Goal: Check status

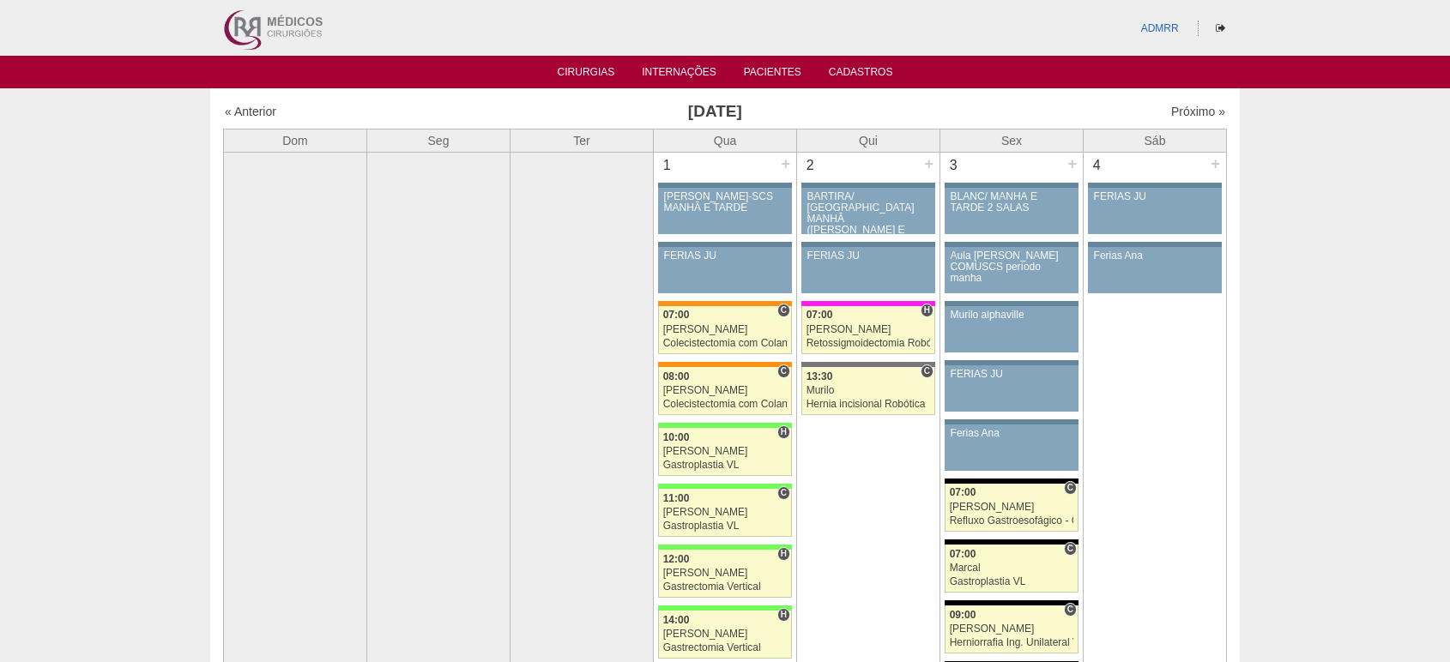
scroll to position [3050, 0]
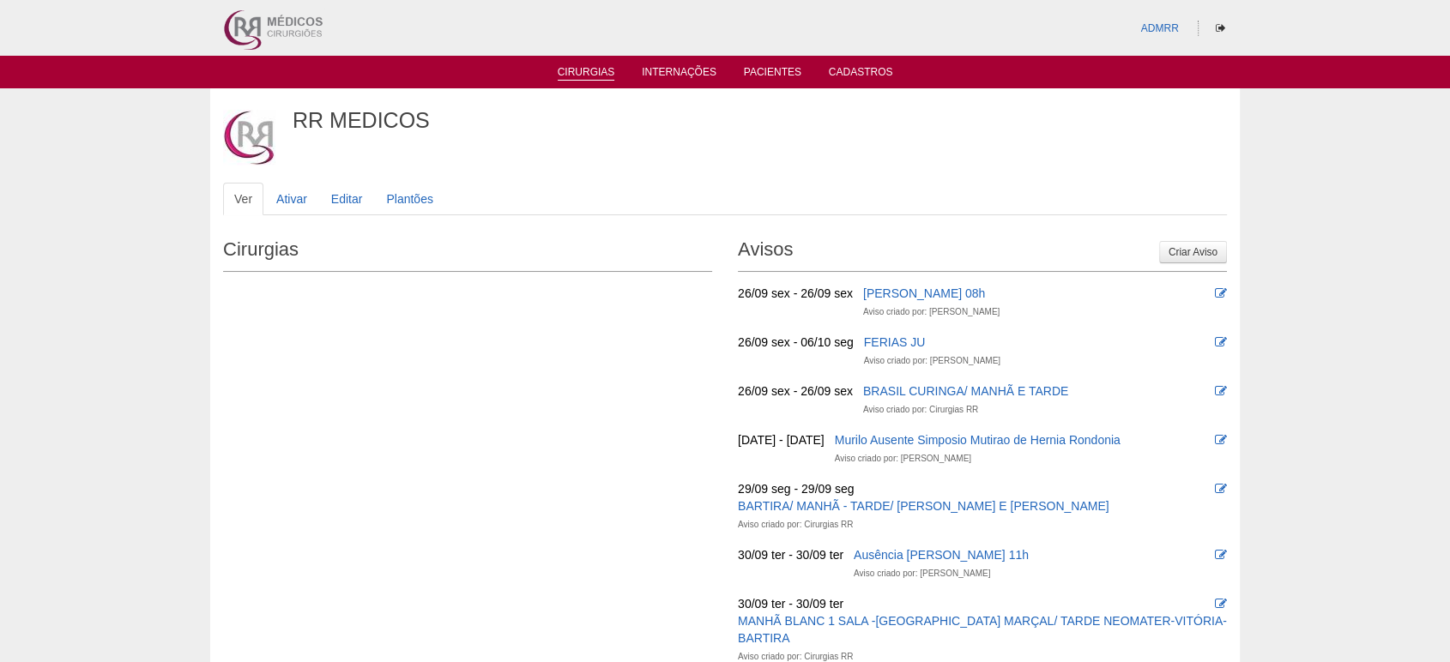
click at [590, 69] on link "Cirurgias" at bounding box center [586, 73] width 57 height 15
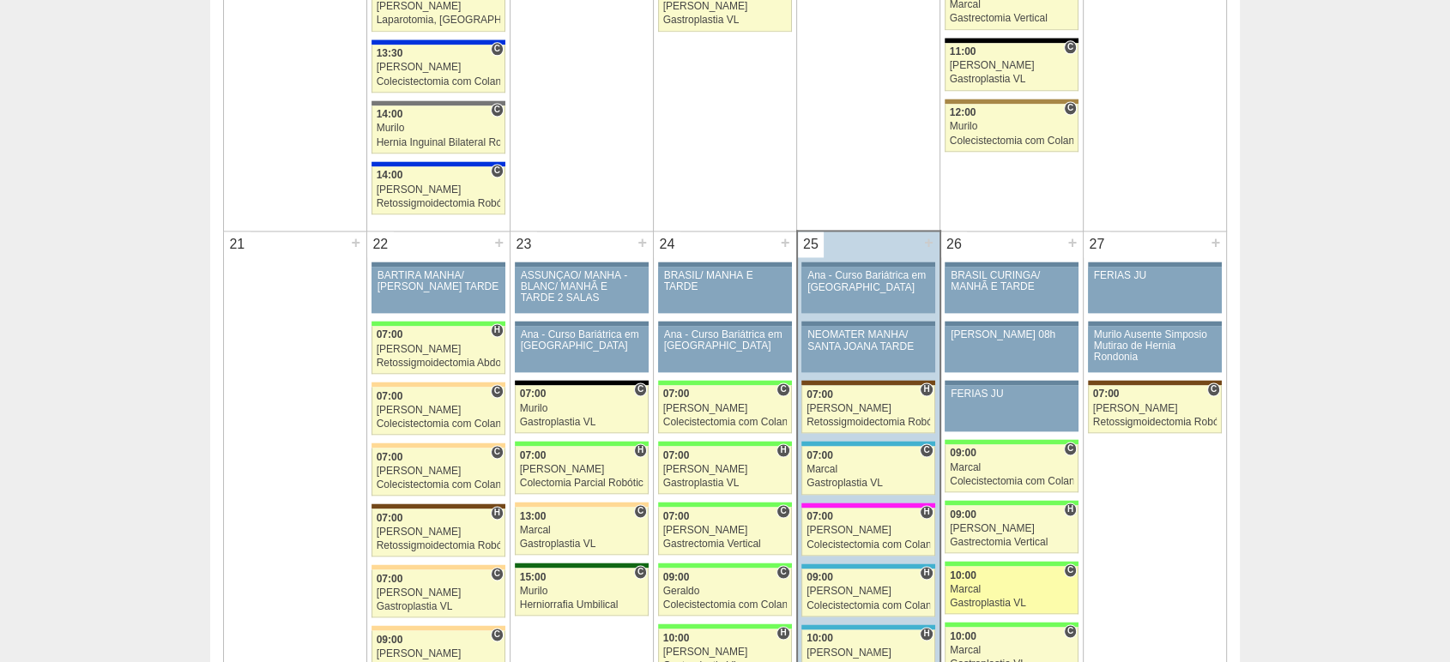
scroll to position [2574, 0]
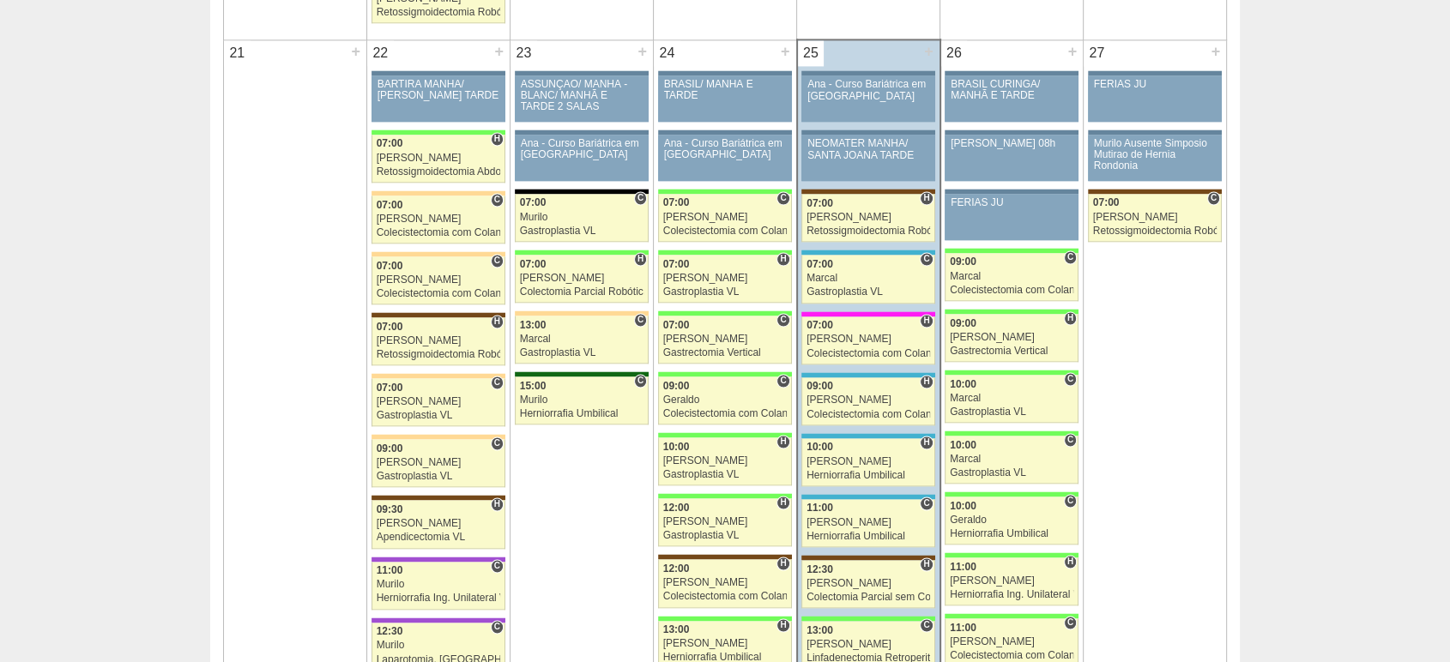
click at [1373, 60] on div "Calendário Lista Exportar Cirurgias « Anterior [DATE] Próximo » Dom Seg Ter Qua…" at bounding box center [725, 4] width 1450 height 4979
click at [1114, 331] on td "27 + 88022 [PERSON_NAME] FERIAS JU Paciente não informado [PERSON_NAME] não inf…" at bounding box center [1155, 452] width 143 height 827
click at [1289, 74] on div "Calendário Lista Exportar Cirurgias « Anterior [DATE] Próximo » Dom Seg Ter Qua…" at bounding box center [725, 4] width 1450 height 4979
